Goal: Information Seeking & Learning: Learn about a topic

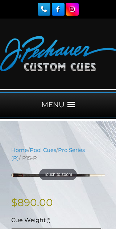
click at [21, 120] on div "MENU" at bounding box center [58, 105] width 116 height 32
